Goal: Information Seeking & Learning: Check status

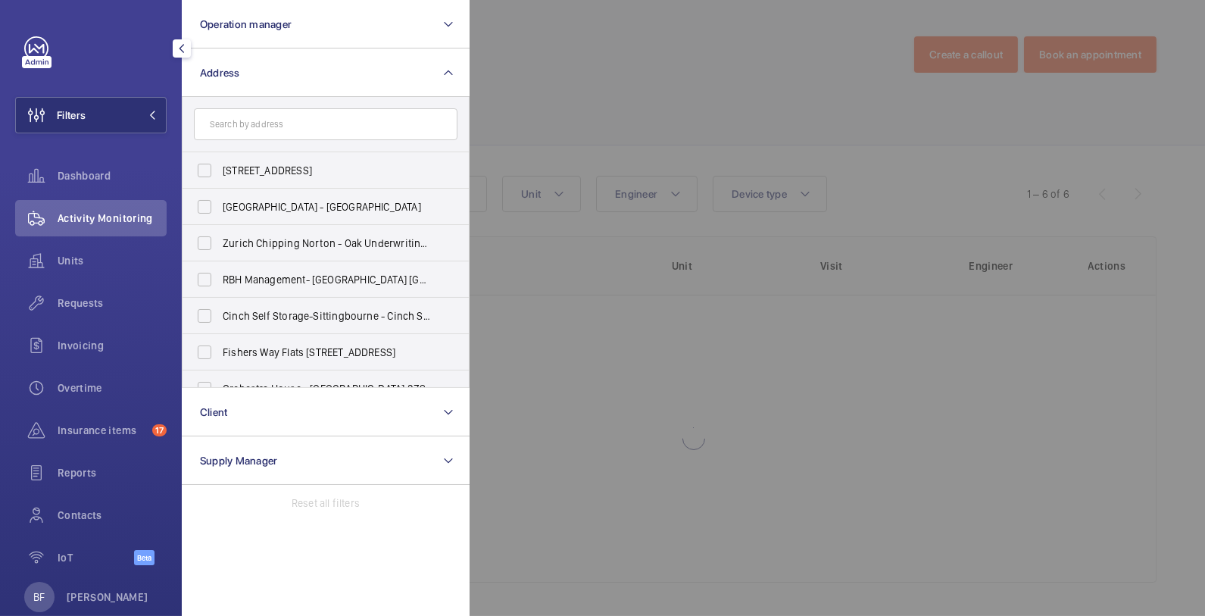
scroll to position [2, 0]
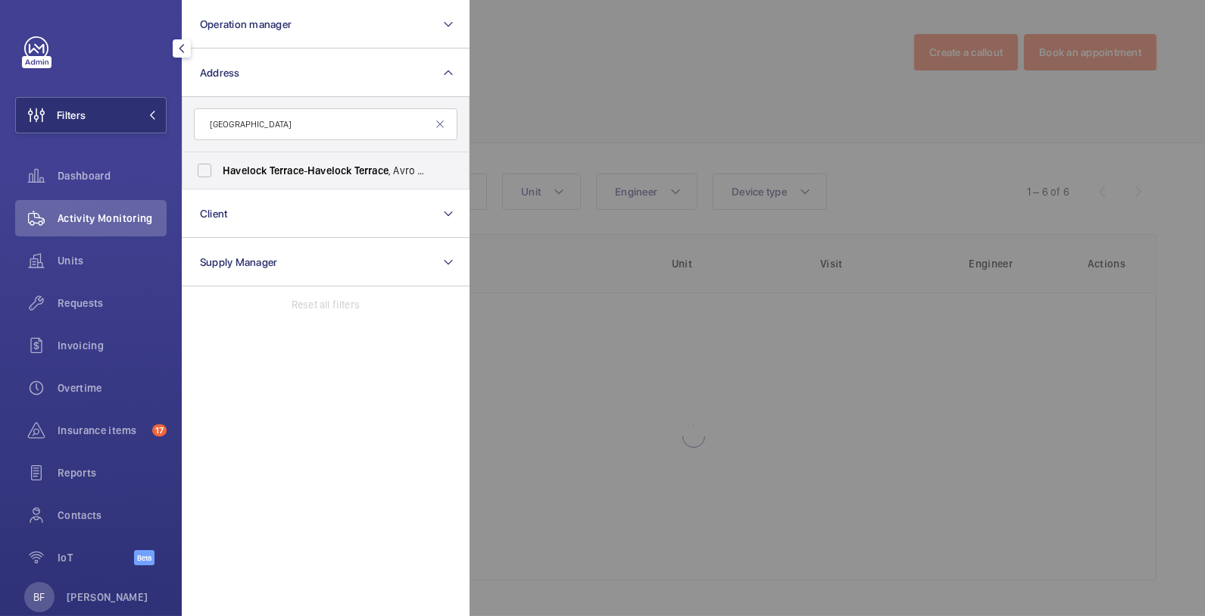
type input "havelock terrace"
click at [237, 179] on label "Havelock Terrace - Havelock Terrace , Avro & Hewlett House, 5 Havelock Terrace …" at bounding box center [315, 170] width 264 height 36
click at [220, 179] on input "Havelock Terrace - Havelock Terrace , Avro & Hewlett House, 5 Havelock Terrace …" at bounding box center [204, 170] width 30 height 30
checkbox input "true"
click at [652, 110] on div at bounding box center [1072, 308] width 1205 height 616
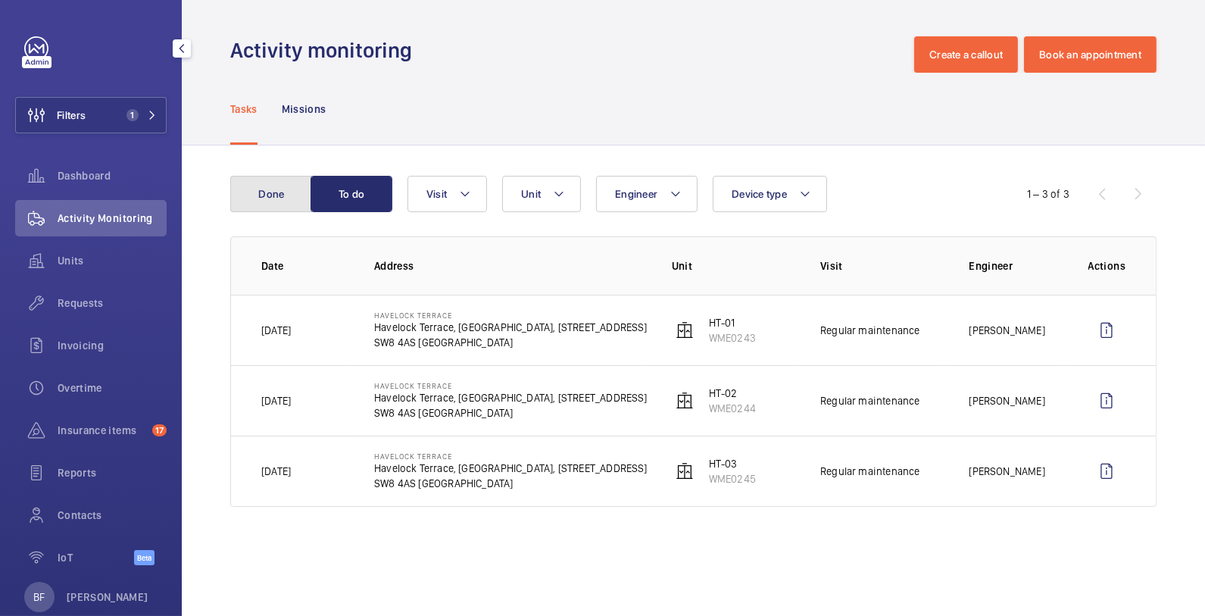
click at [275, 200] on button "Done" at bounding box center [271, 194] width 82 height 36
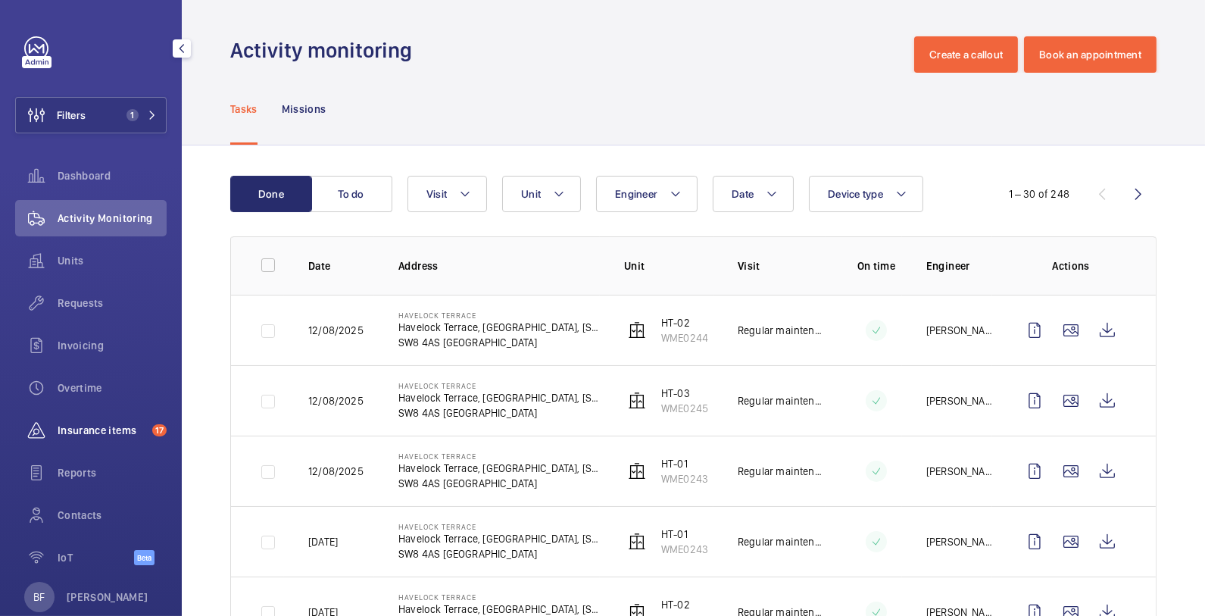
click at [117, 425] on span "Insurance items" at bounding box center [102, 430] width 89 height 15
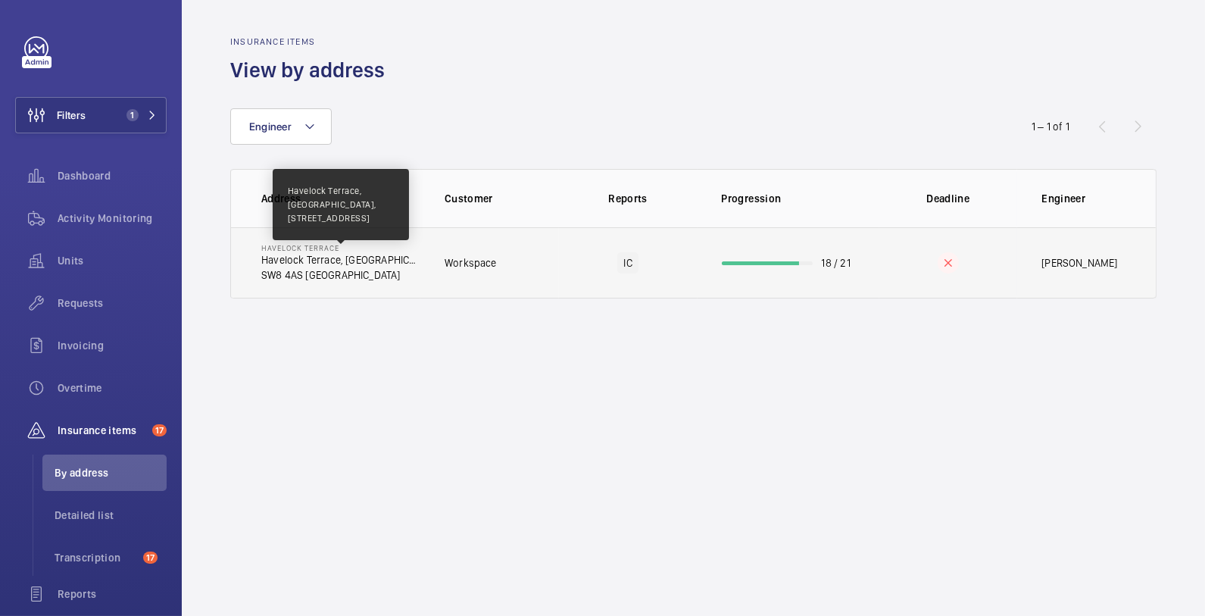
click at [346, 265] on p "Havelock Terrace, [GEOGRAPHIC_DATA], [STREET_ADDRESS]" at bounding box center [340, 259] width 159 height 15
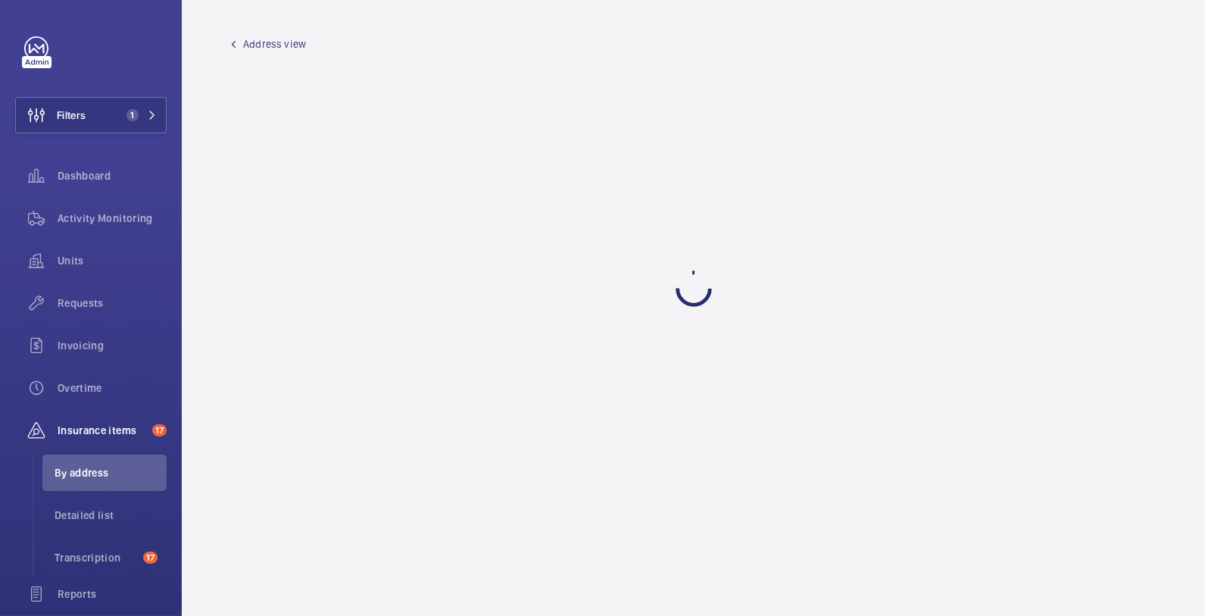
click at [346, 265] on wm-front-admin-audit-building-devices "Address view" at bounding box center [693, 308] width 1023 height 616
click at [108, 431] on span "Insurance items" at bounding box center [102, 430] width 89 height 15
click at [88, 179] on span "Dashboard" at bounding box center [112, 175] width 109 height 15
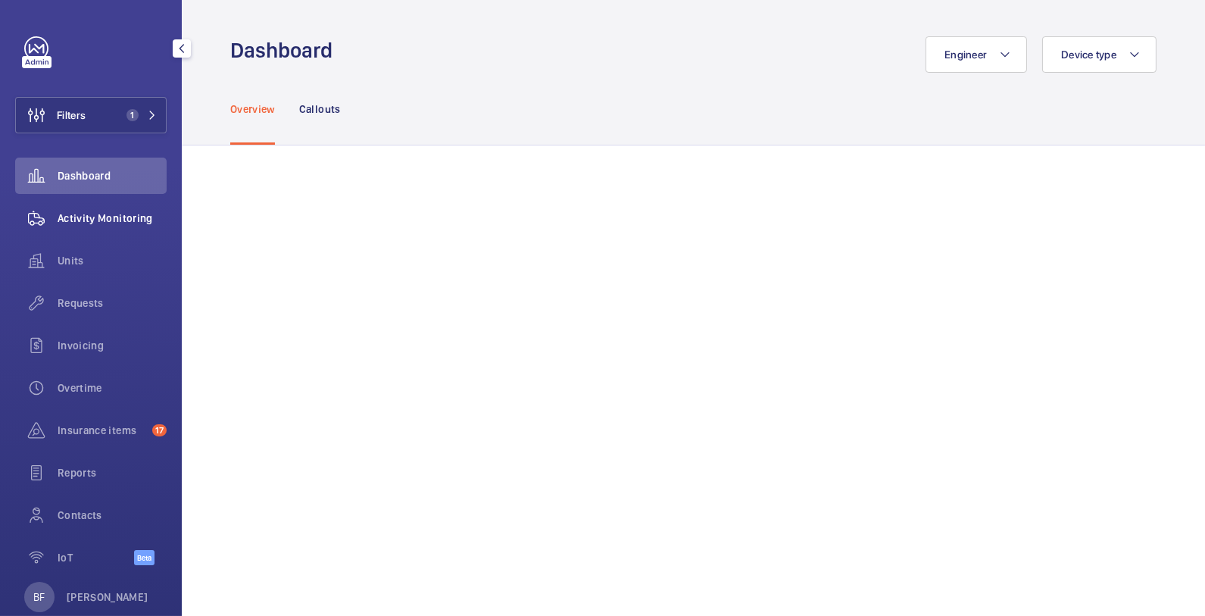
click at [104, 219] on span "Activity Monitoring" at bounding box center [112, 218] width 109 height 15
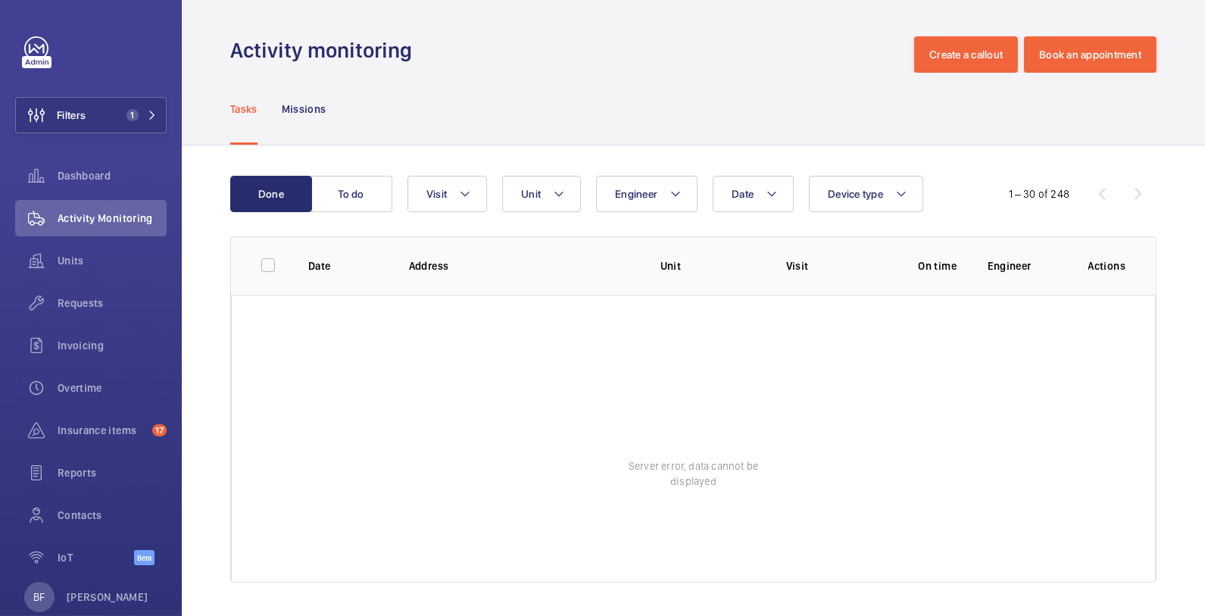
click at [790, 136] on div "Tasks Missions" at bounding box center [693, 109] width 926 height 72
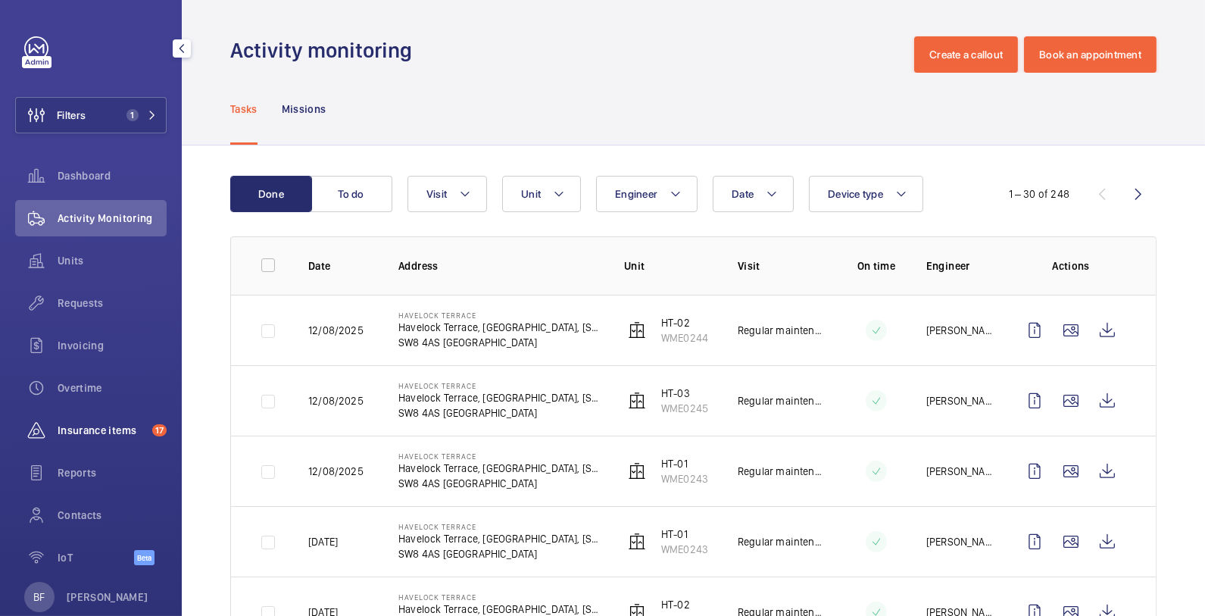
click at [95, 432] on span "Insurance items" at bounding box center [102, 430] width 89 height 15
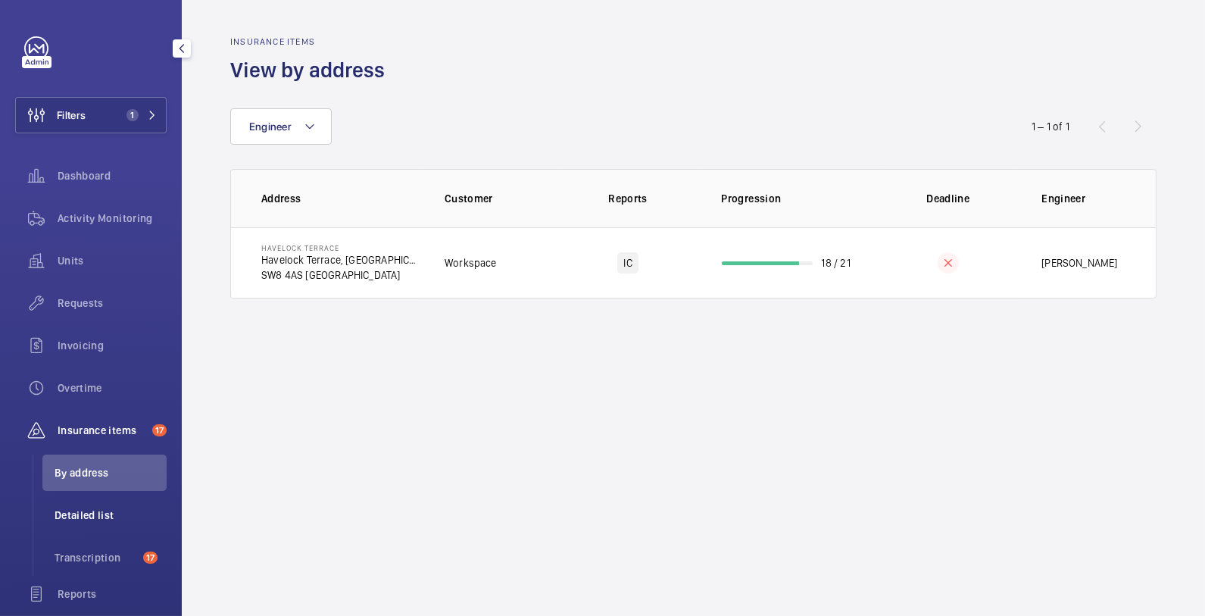
click at [117, 517] on span "Detailed list" at bounding box center [111, 514] width 112 height 15
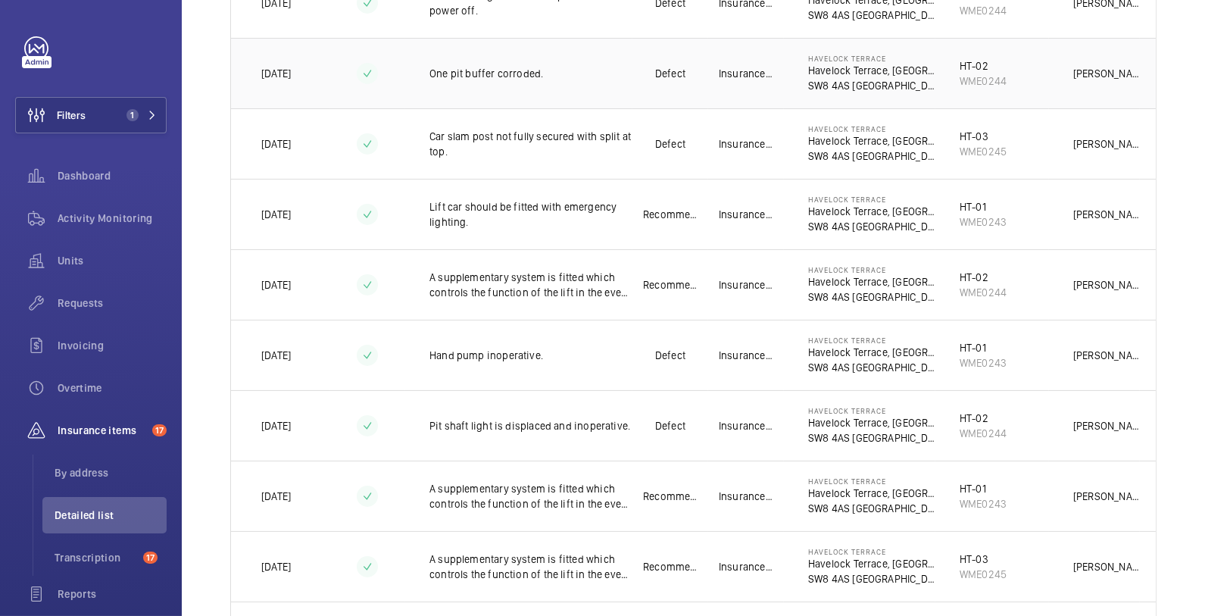
scroll to position [571, 0]
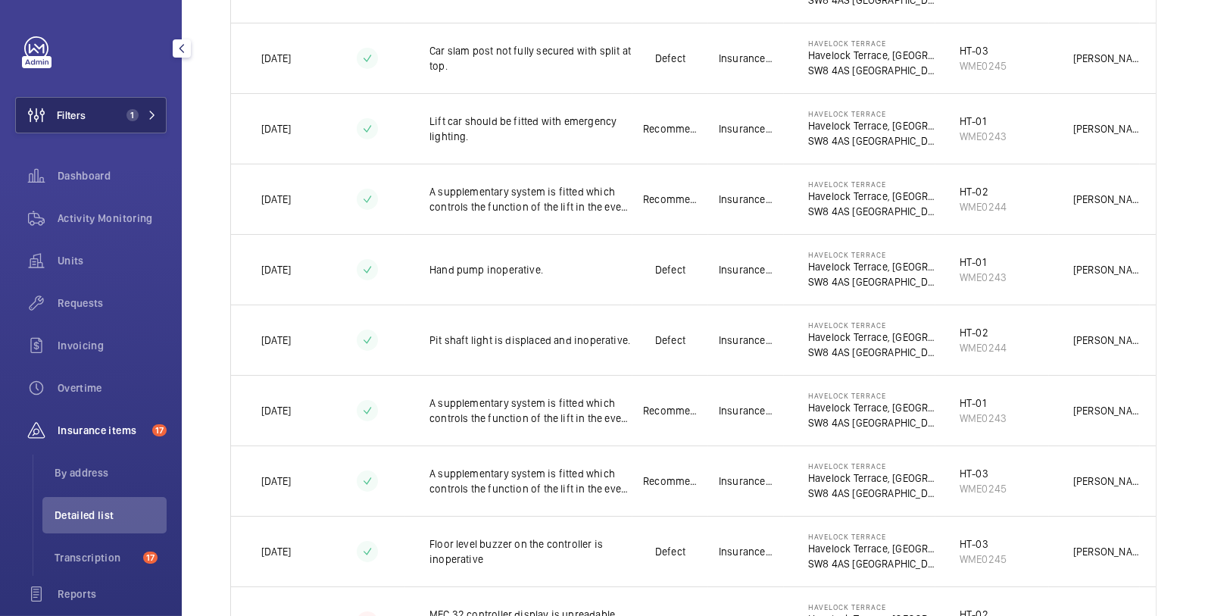
click at [148, 119] on mat-icon at bounding box center [152, 115] width 9 height 9
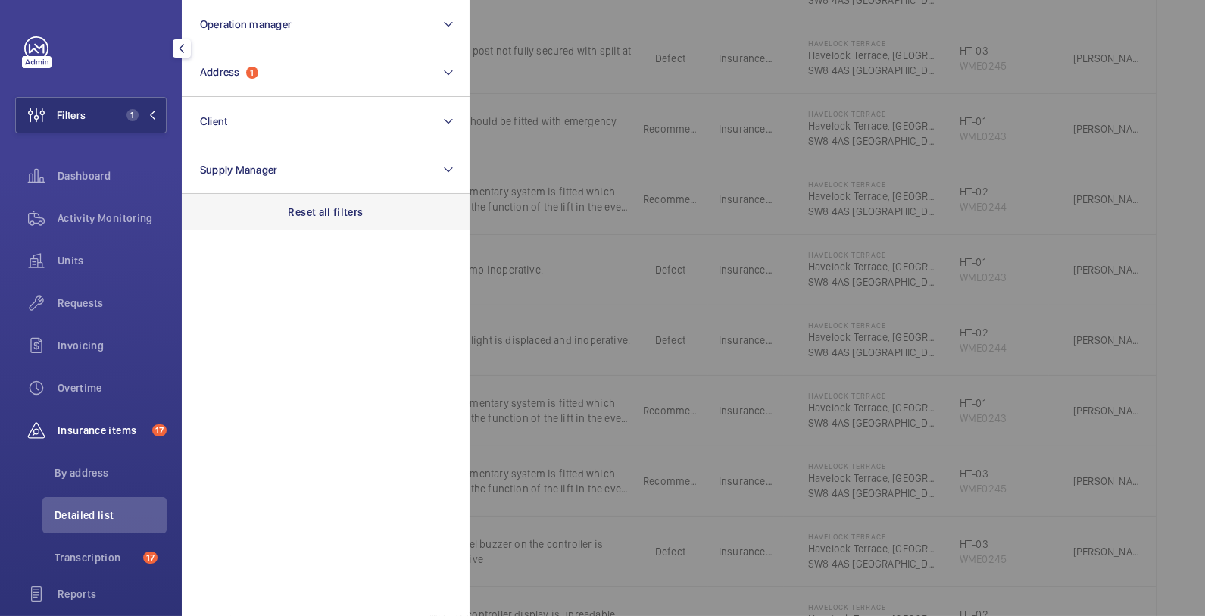
click at [342, 222] on div "Reset all filters" at bounding box center [326, 212] width 288 height 36
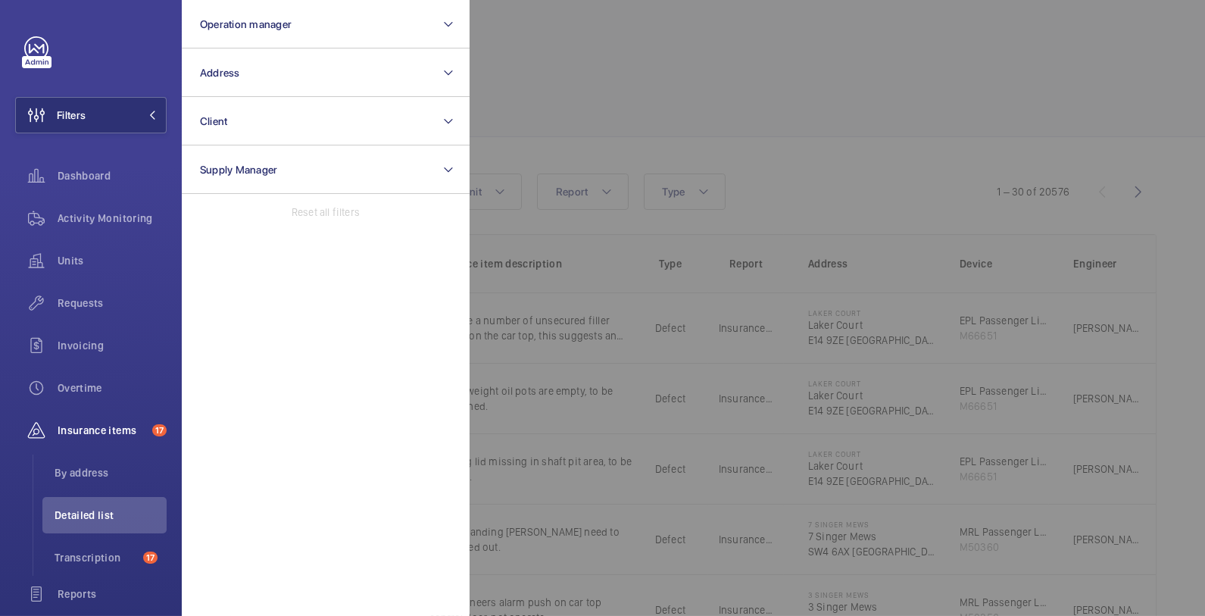
scroll to position [571, 0]
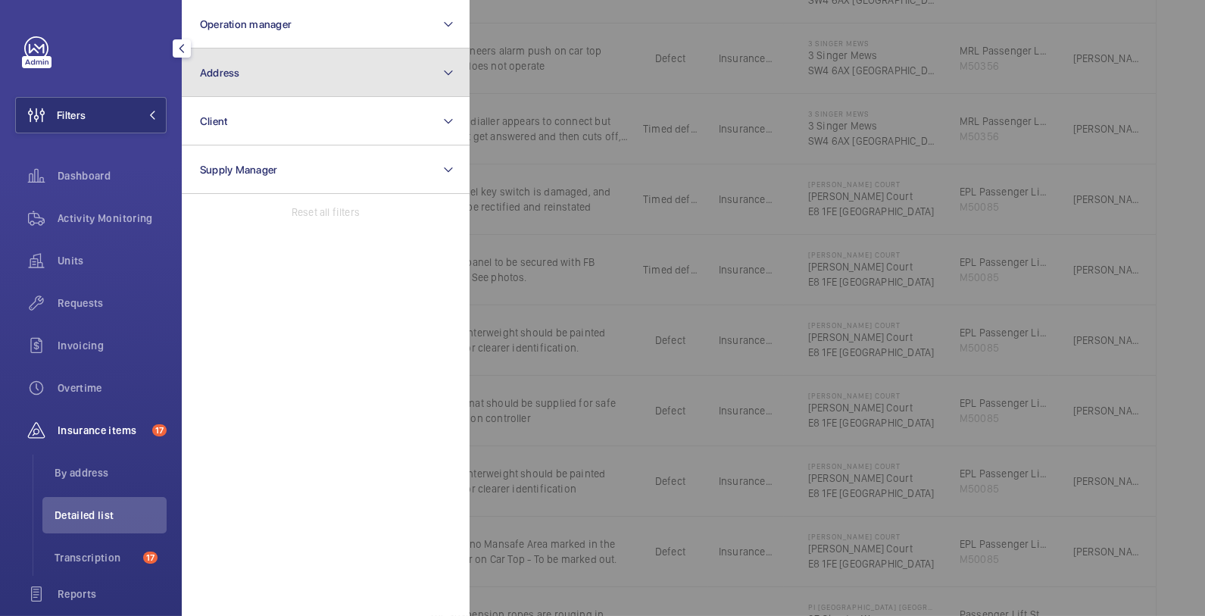
click at [296, 67] on button "Address" at bounding box center [326, 72] width 288 height 48
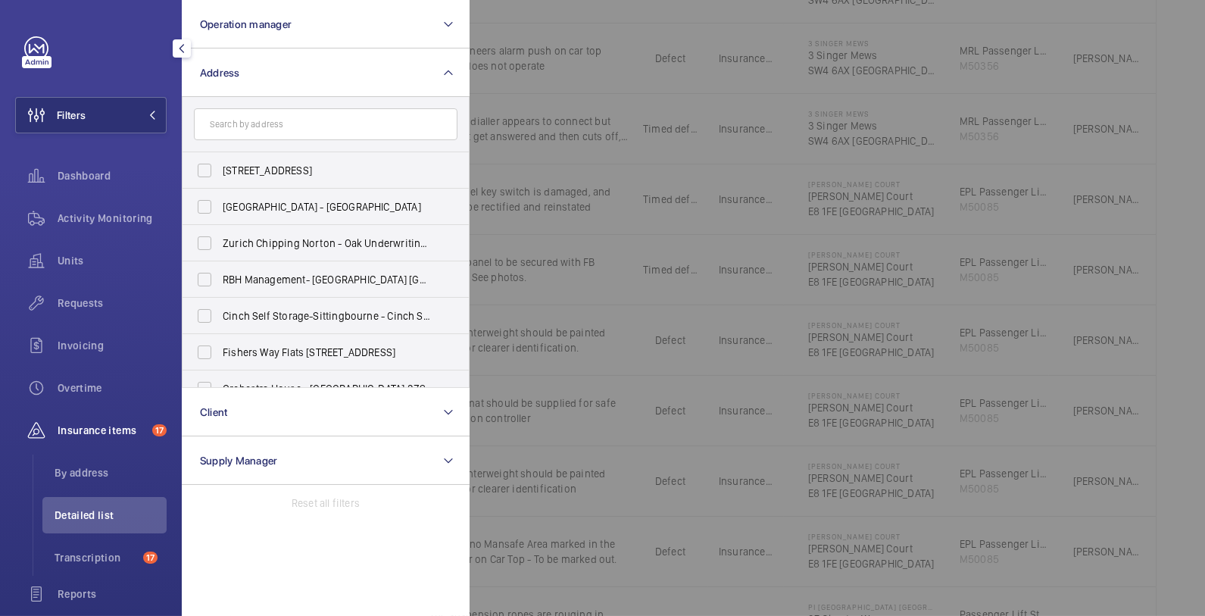
click at [317, 136] on input "text" at bounding box center [326, 124] width 264 height 32
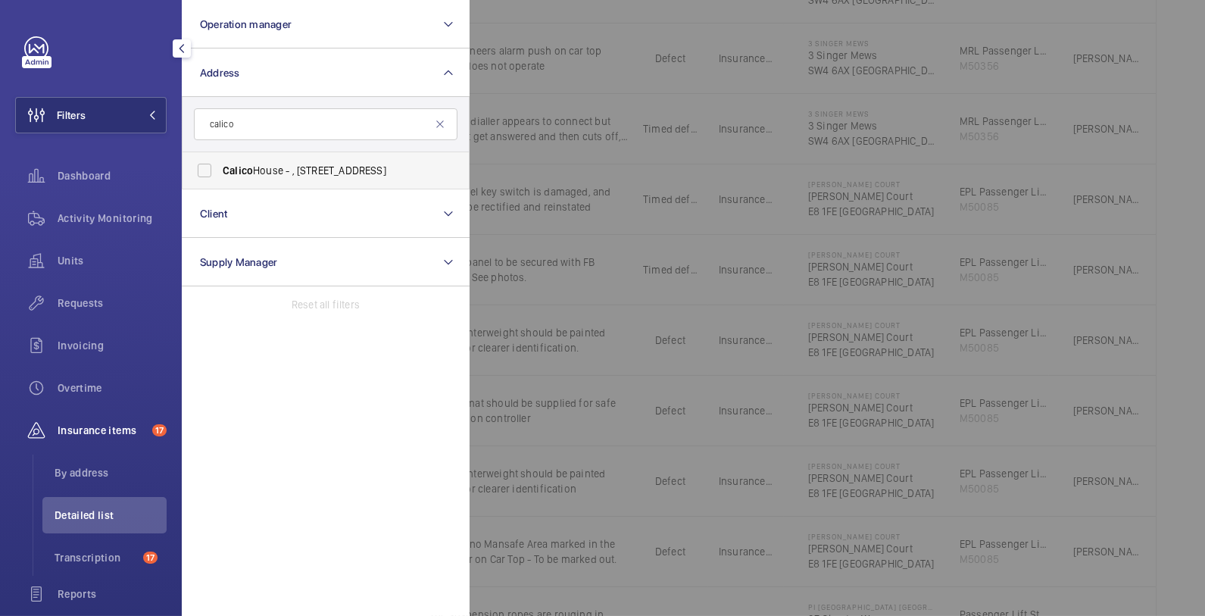
type input "calico"
click at [316, 173] on span "[GEOGRAPHIC_DATA] - , [STREET_ADDRESS]" at bounding box center [327, 170] width 208 height 15
click at [220, 173] on input "[GEOGRAPHIC_DATA] - , [STREET_ADDRESS]" at bounding box center [204, 170] width 30 height 30
checkbox input "true"
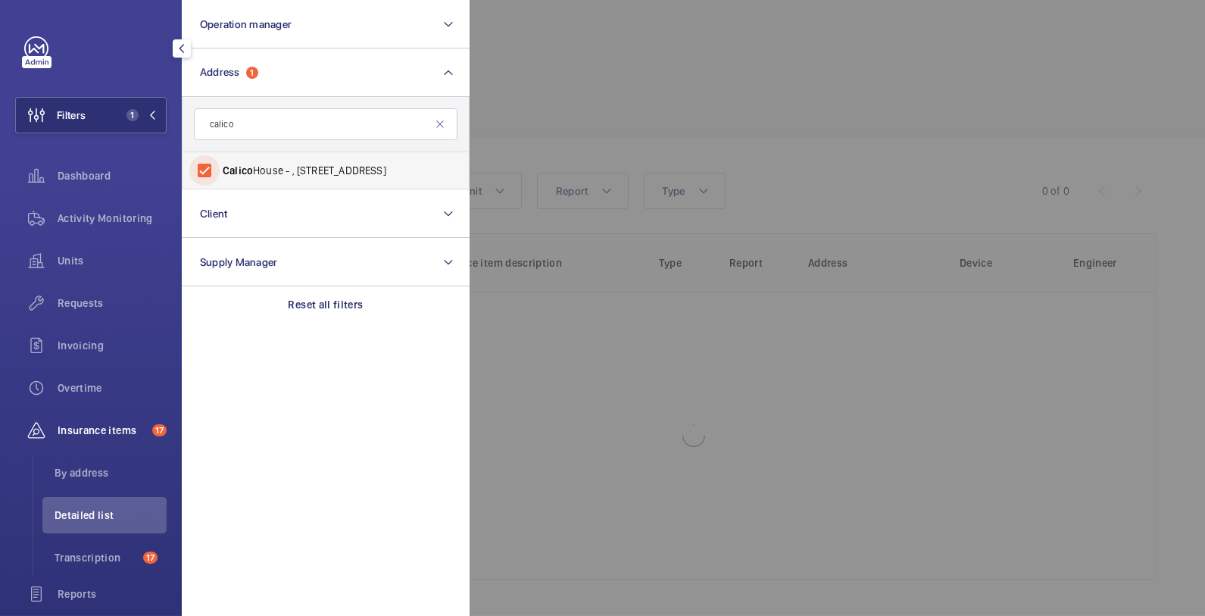
scroll to position [20, 0]
click at [686, 177] on div at bounding box center [1072, 308] width 1205 height 616
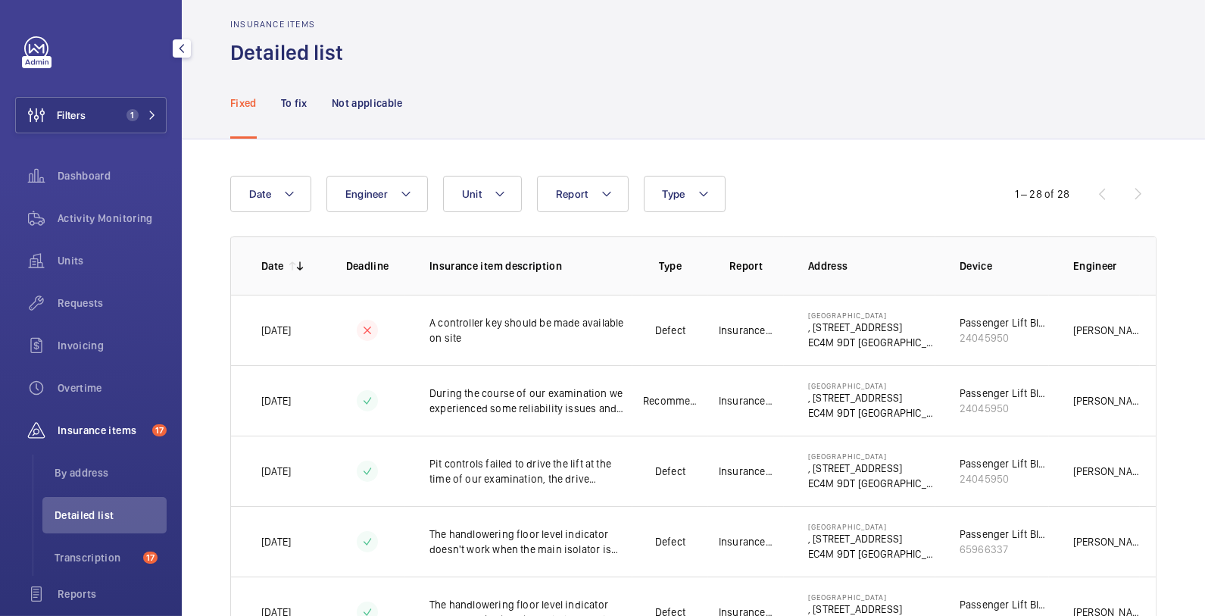
scroll to position [0, 0]
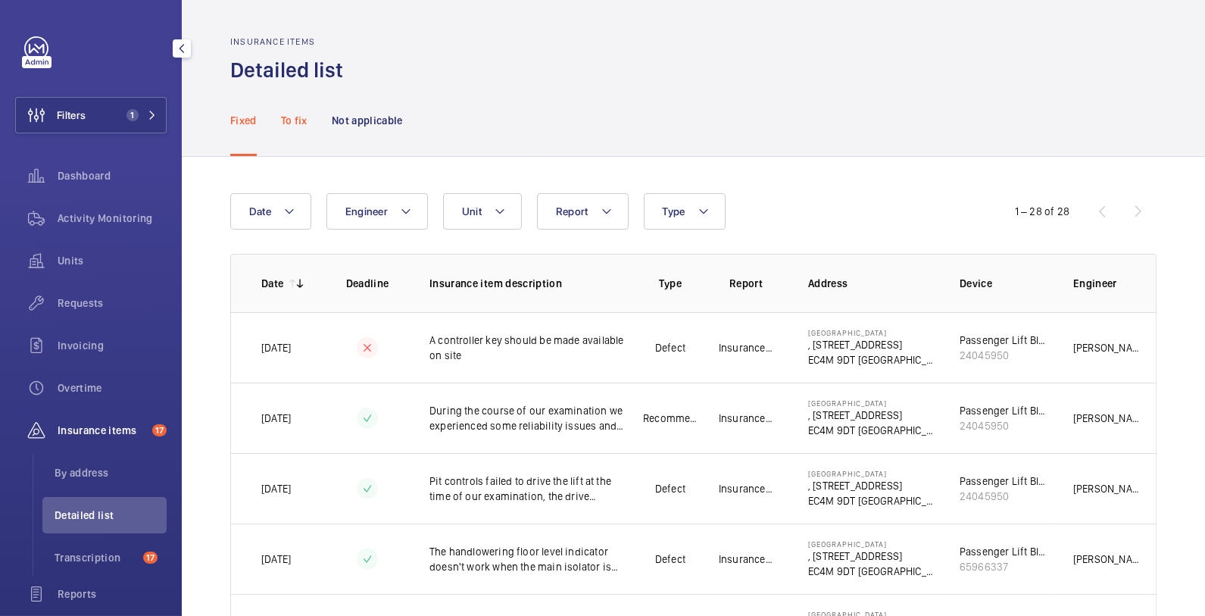
click at [289, 123] on p "To fix" at bounding box center [294, 120] width 27 height 15
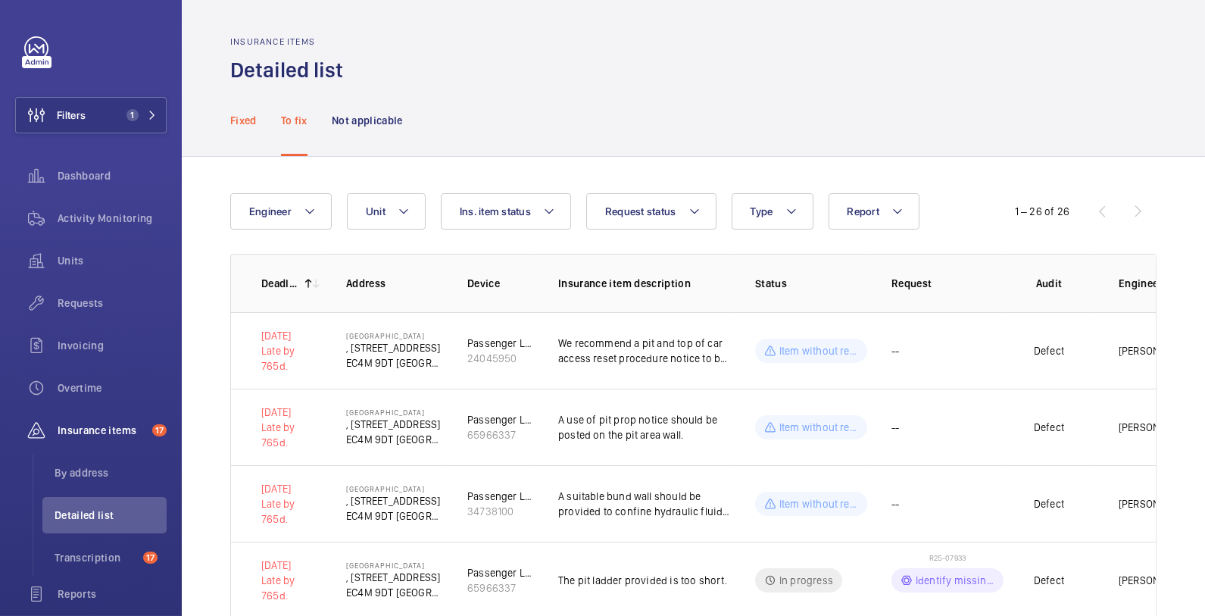
click at [248, 118] on p "Fixed" at bounding box center [243, 120] width 27 height 15
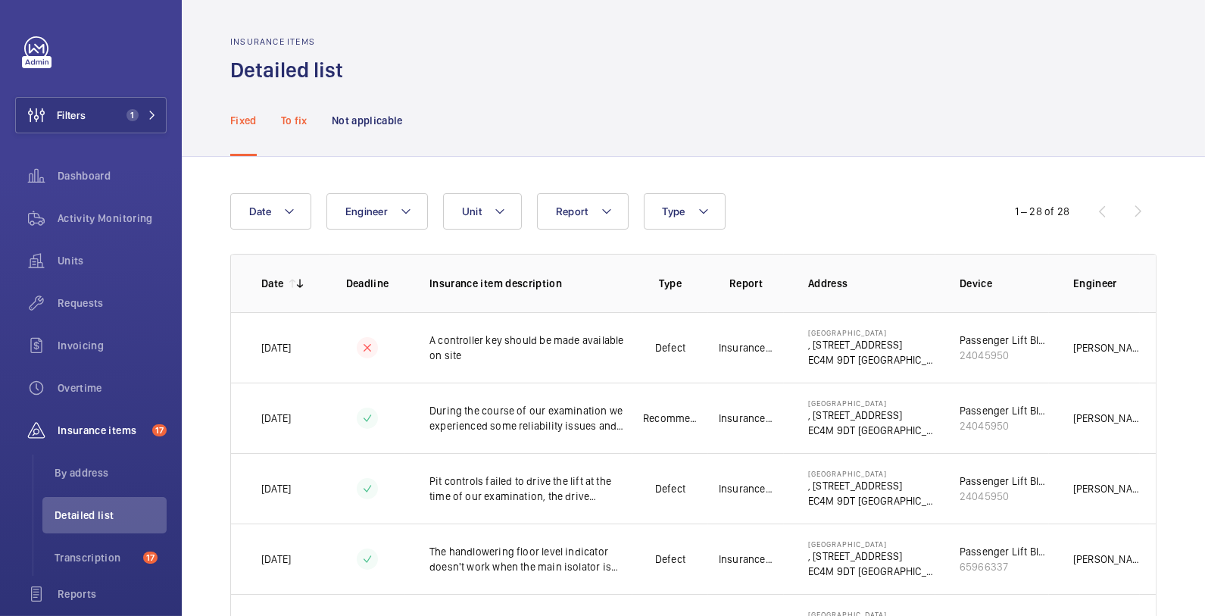
click at [292, 129] on div "To fix" at bounding box center [294, 120] width 27 height 72
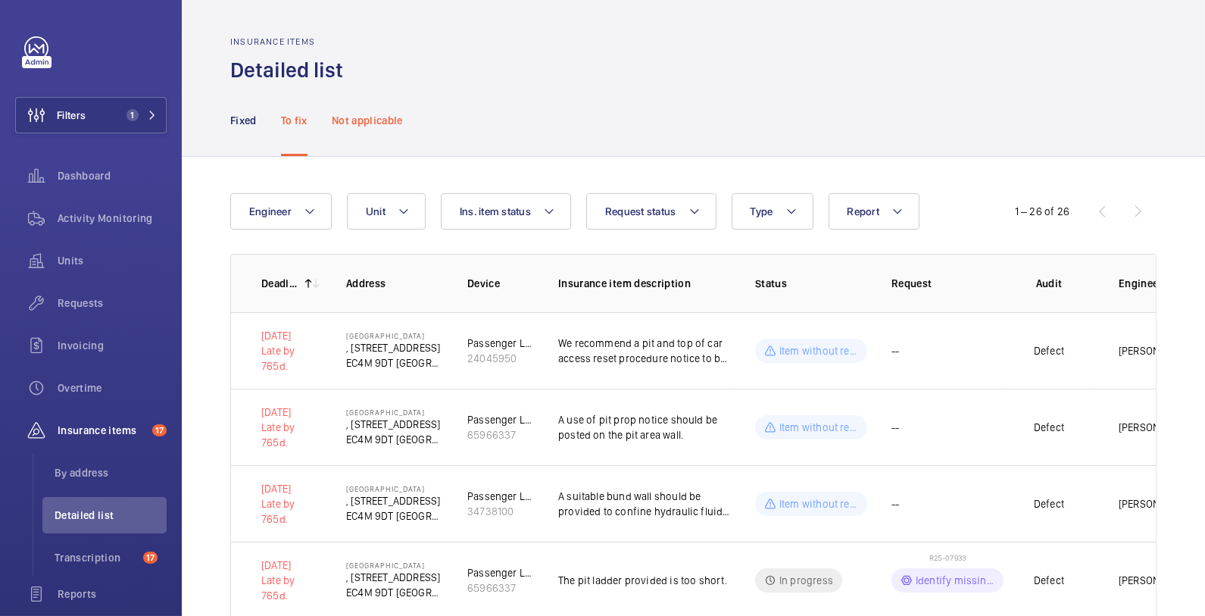
click at [385, 120] on p "Not applicable" at bounding box center [367, 120] width 71 height 15
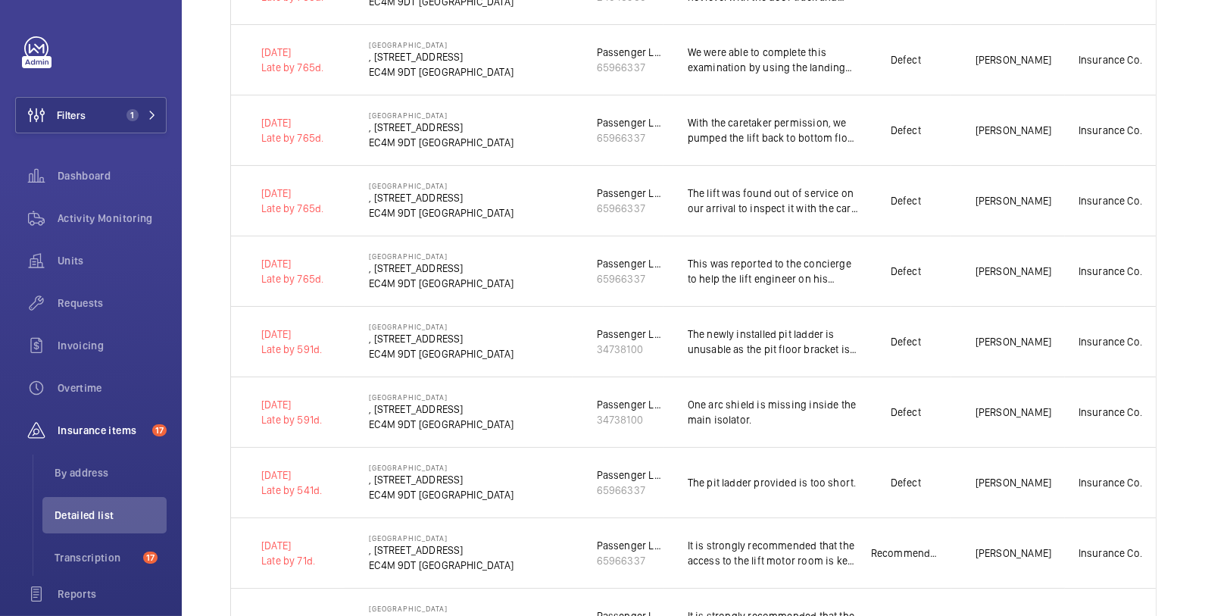
scroll to position [641, 0]
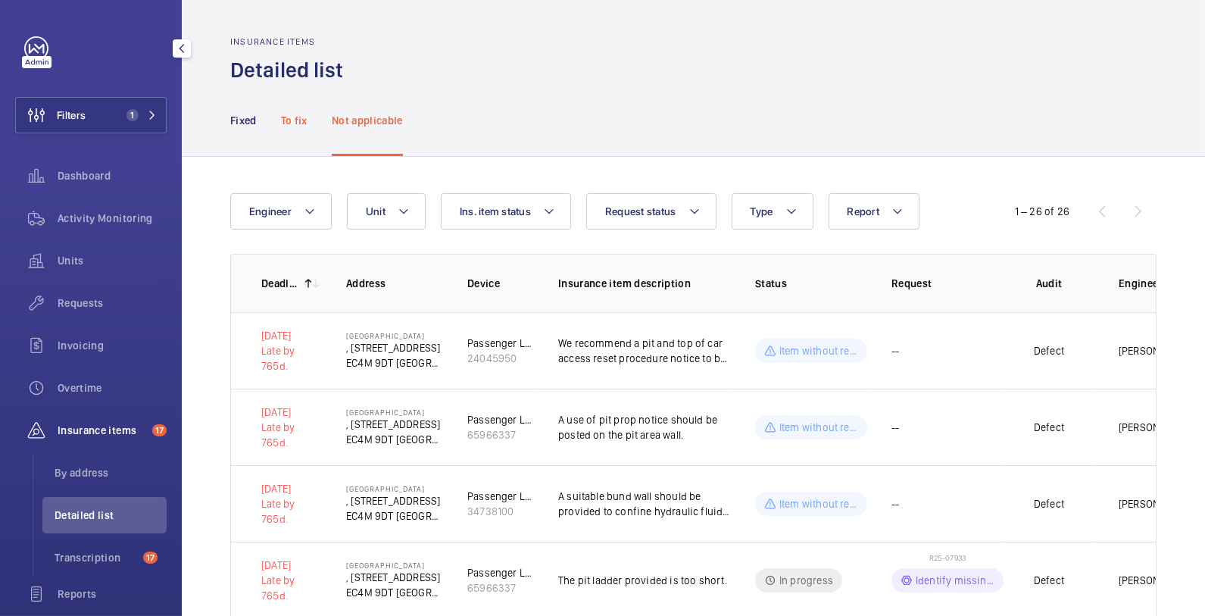
click at [288, 125] on p "To fix" at bounding box center [294, 120] width 27 height 15
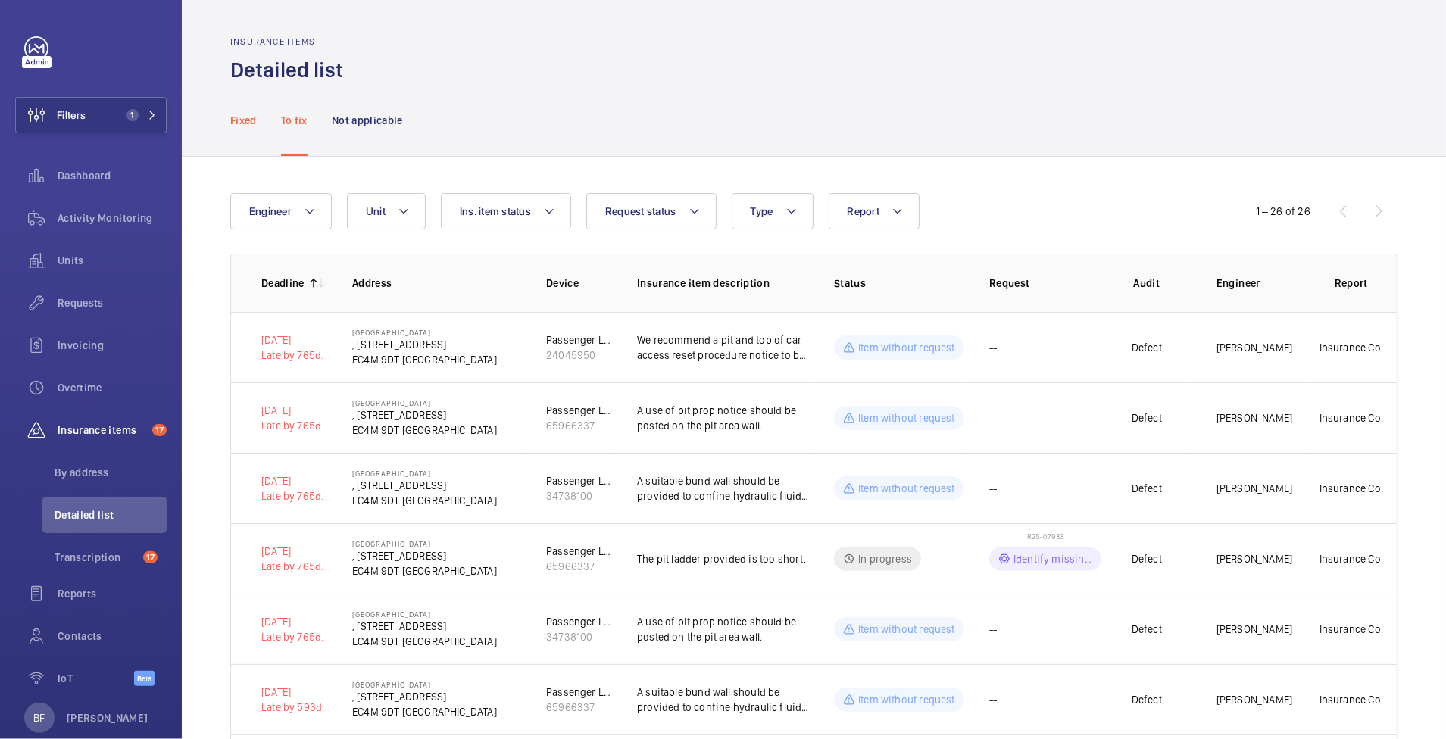
click at [235, 121] on p "Fixed" at bounding box center [243, 120] width 27 height 15
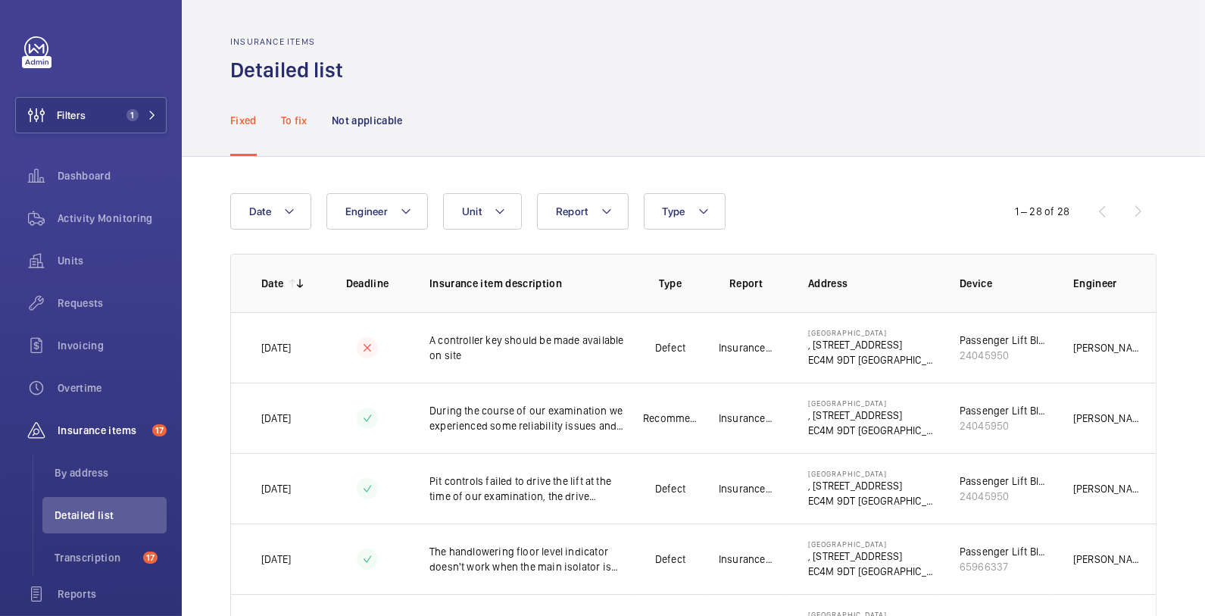
click at [301, 118] on p "To fix" at bounding box center [294, 120] width 27 height 15
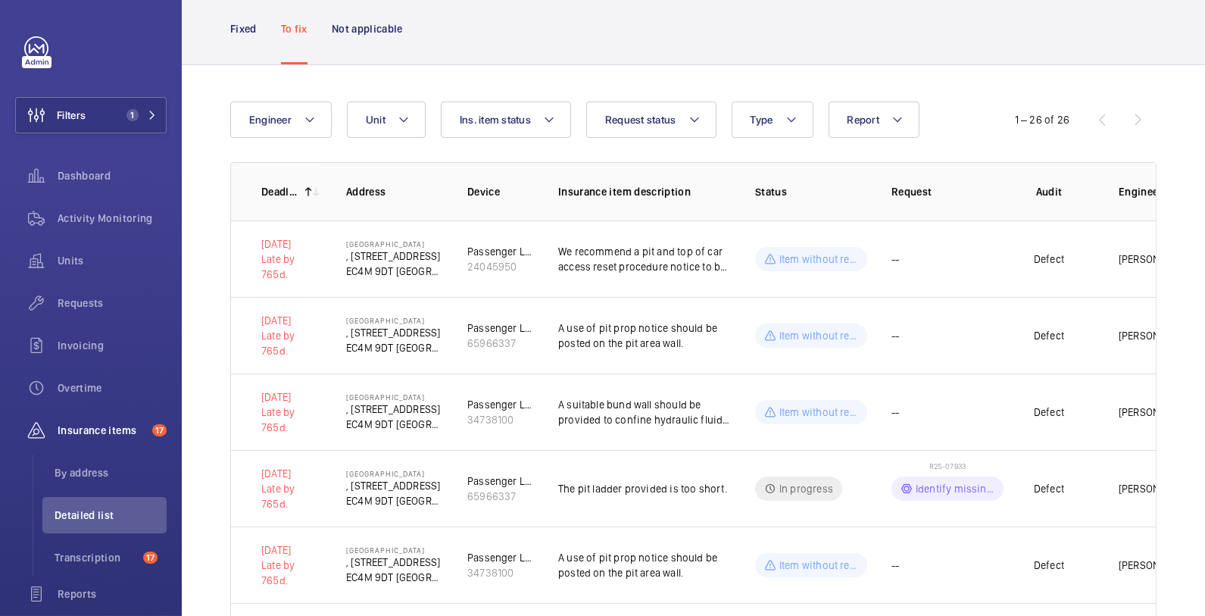
scroll to position [90, 0]
click at [242, 33] on p "Fixed" at bounding box center [243, 30] width 27 height 15
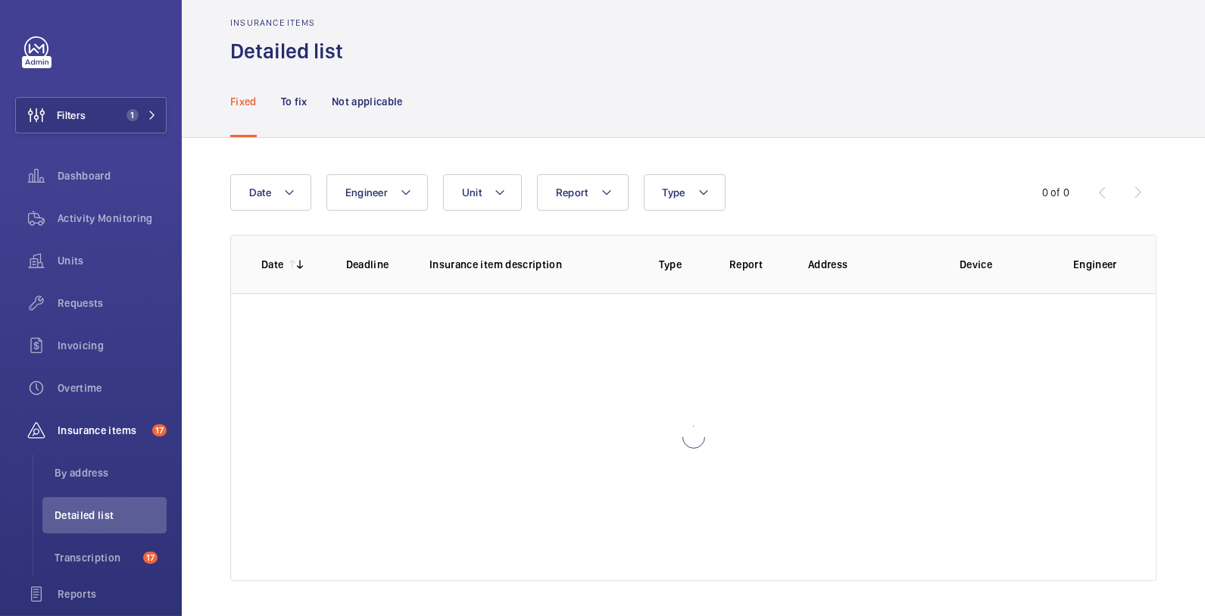
scroll to position [20, 0]
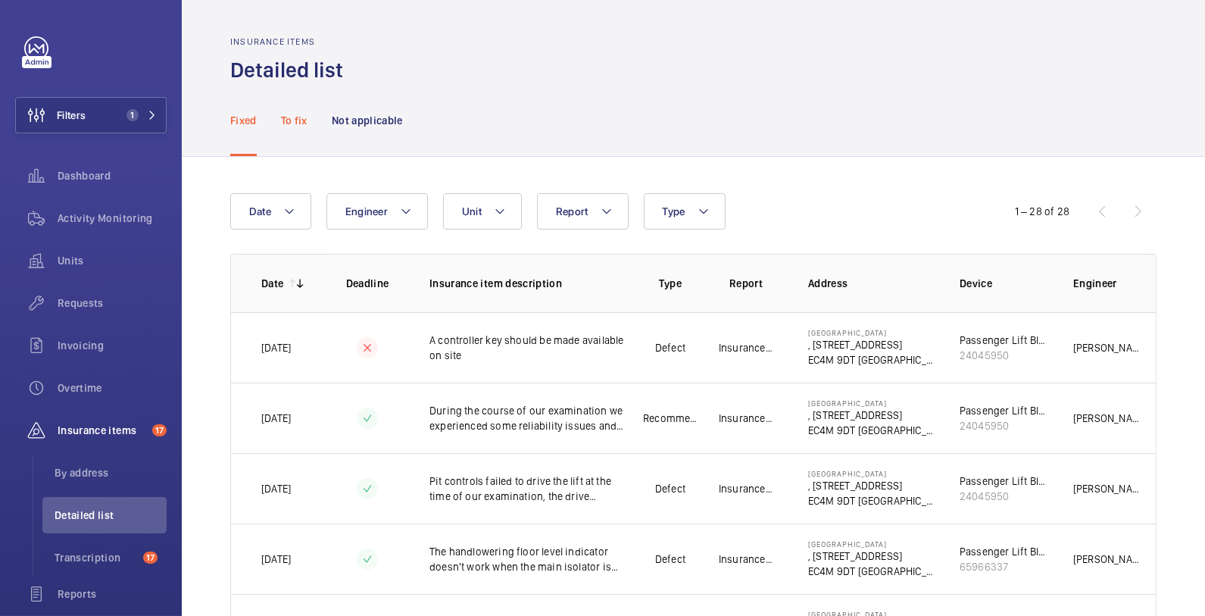
click at [301, 125] on p "To fix" at bounding box center [294, 120] width 27 height 15
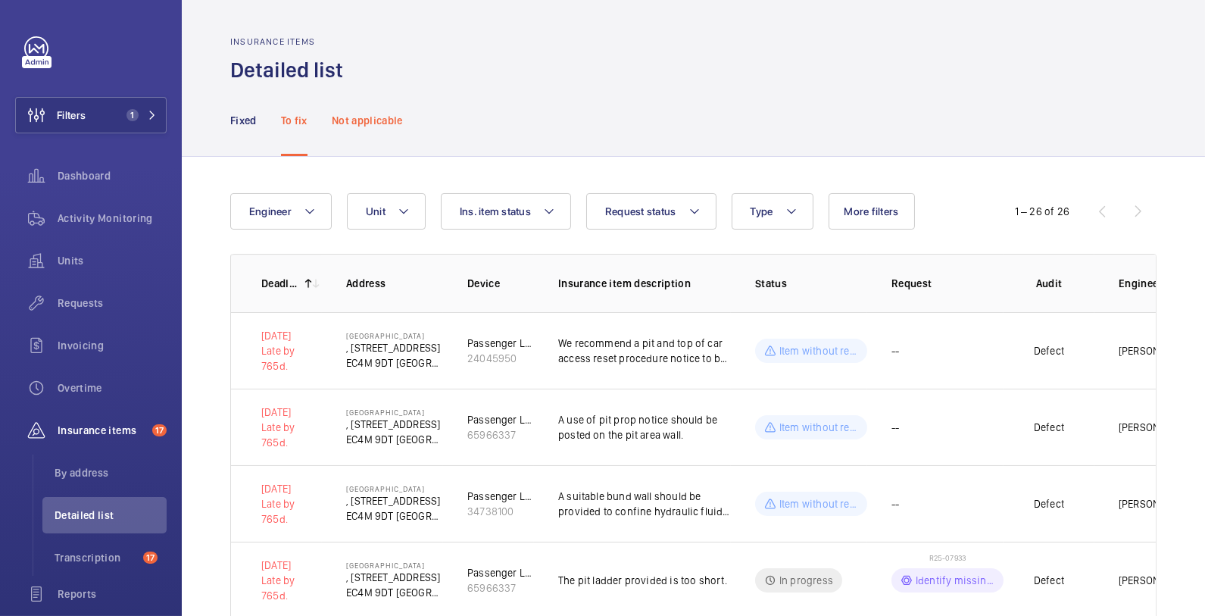
click at [366, 117] on p "Not applicable" at bounding box center [367, 120] width 71 height 15
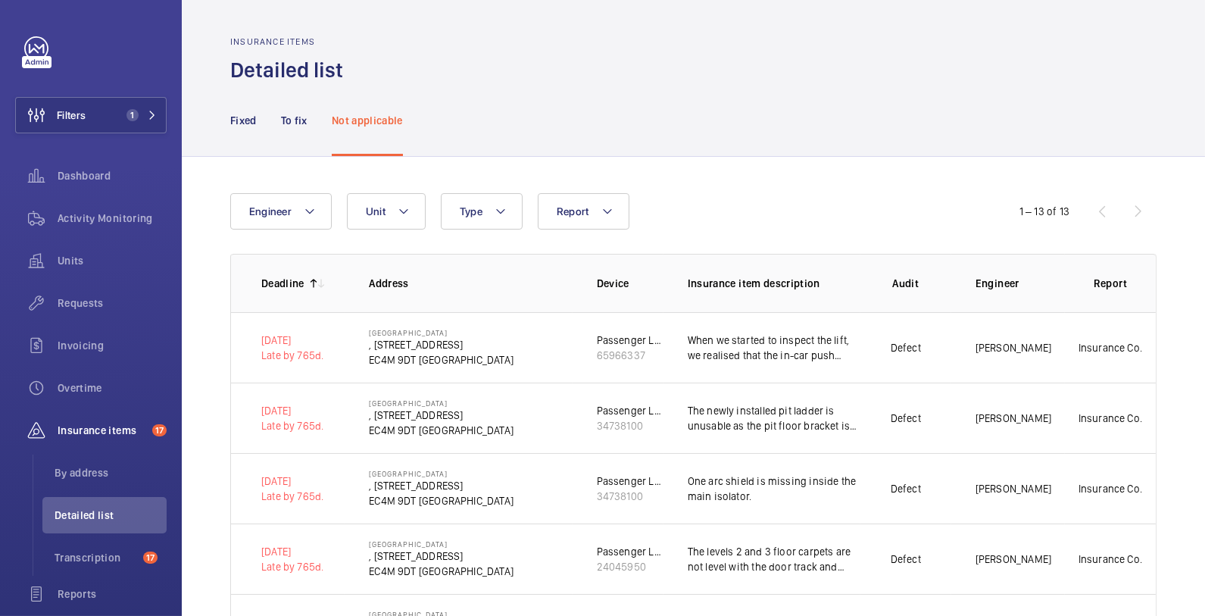
click at [229, 125] on div "Fixed To fix Not applicable" at bounding box center [693, 120] width 1023 height 73
